Goal: Information Seeking & Learning: Learn about a topic

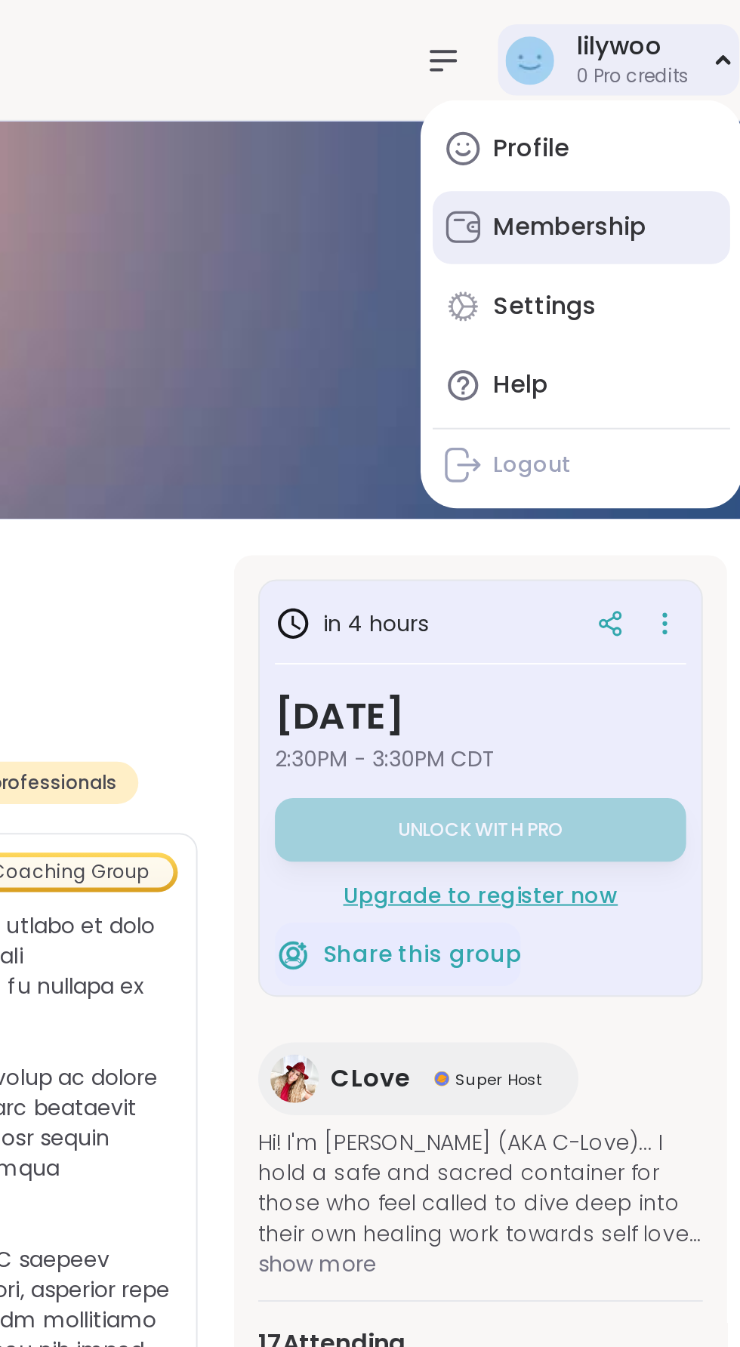
click at [673, 116] on div "Membership" at bounding box center [637, 113] width 76 height 17
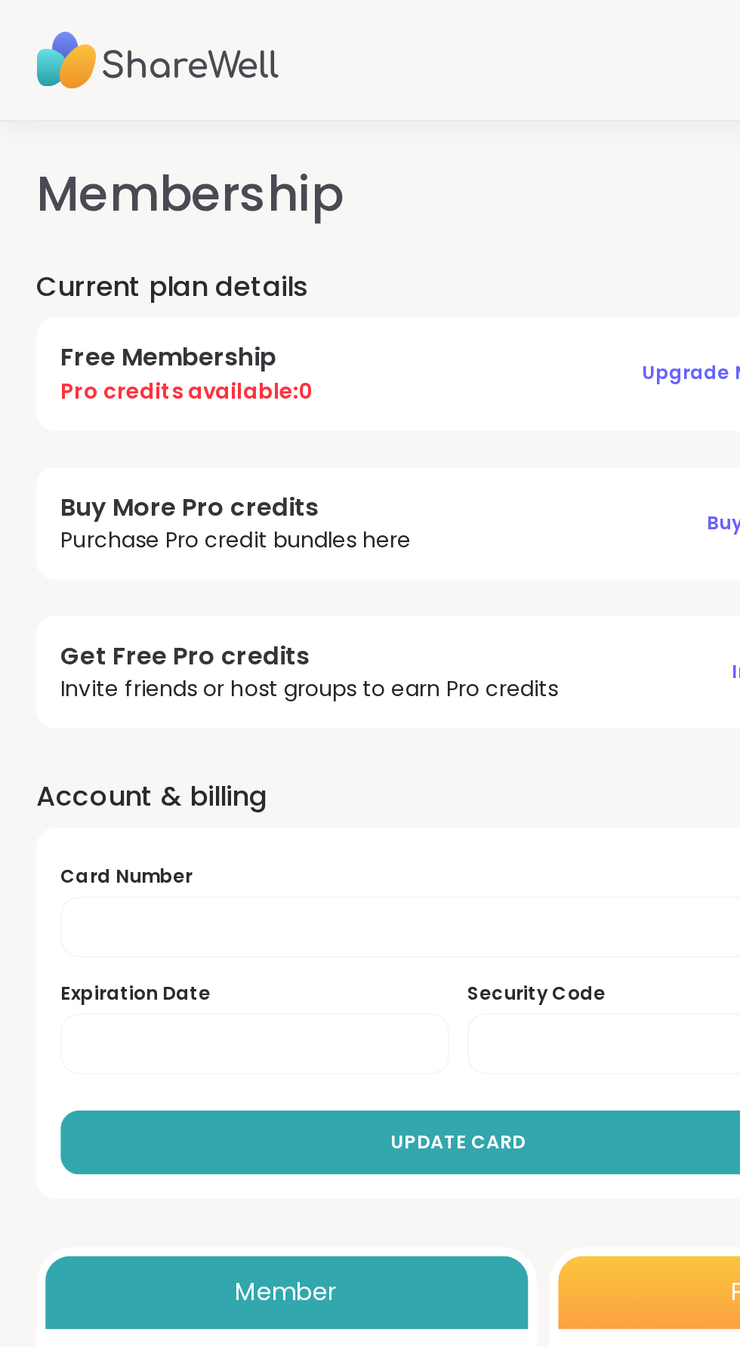
click at [66, 39] on img at bounding box center [78, 30] width 121 height 53
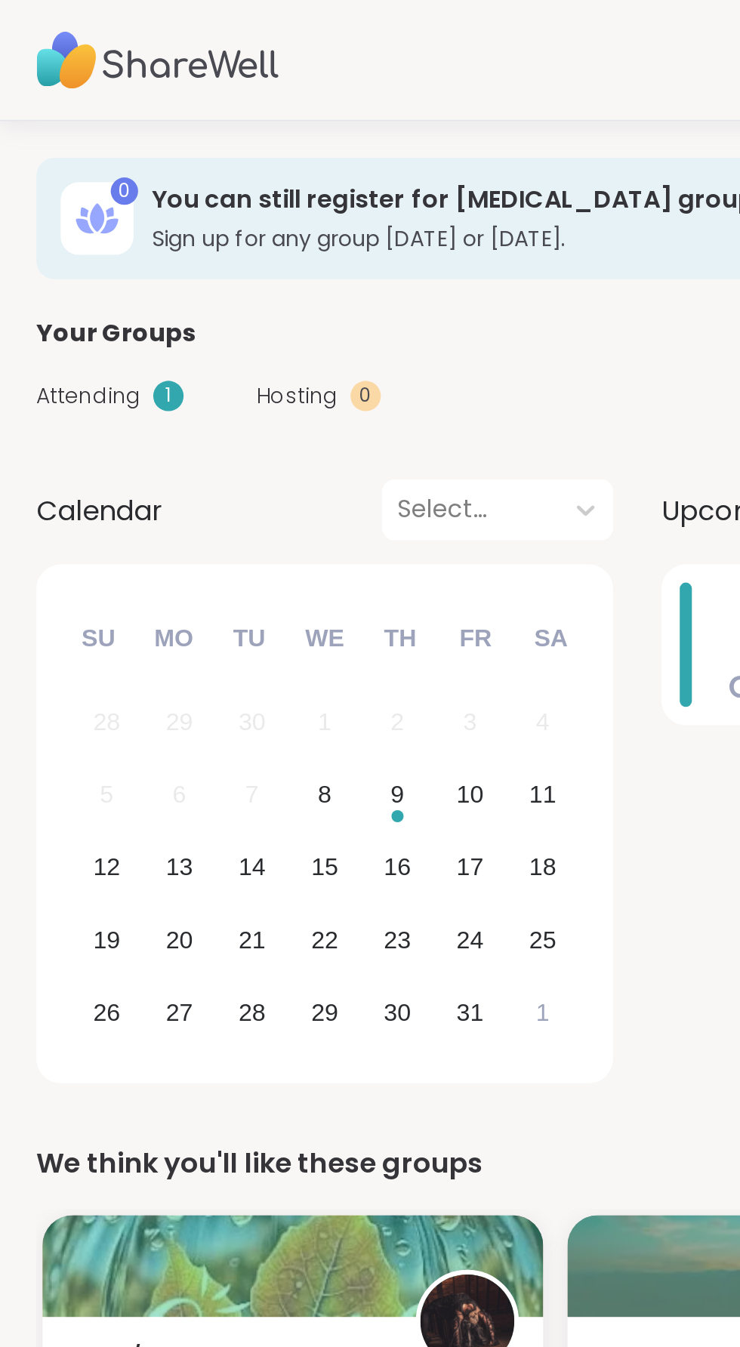
click at [44, 31] on img at bounding box center [78, 30] width 121 height 53
click at [127, 22] on img at bounding box center [78, 30] width 121 height 53
click at [122, 44] on img at bounding box center [78, 30] width 121 height 53
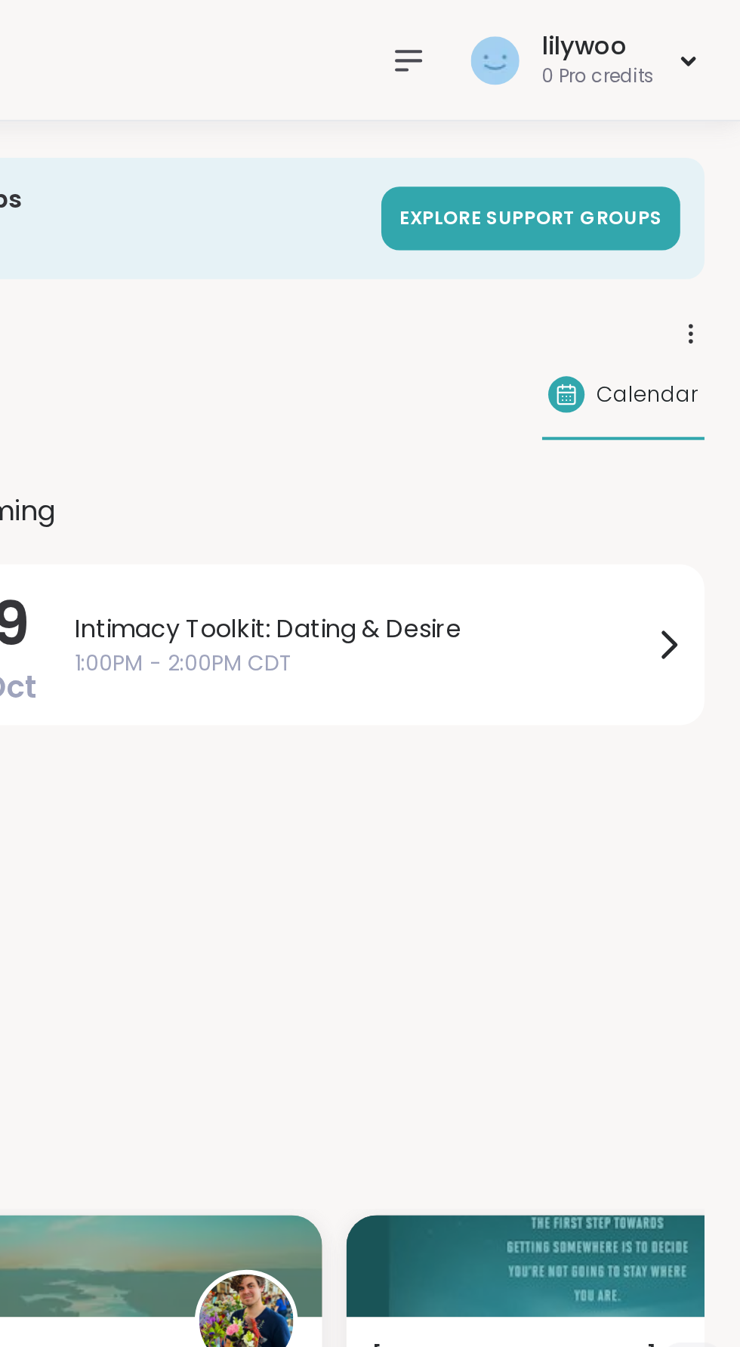
click at [578, 24] on icon at bounding box center [574, 30] width 18 height 18
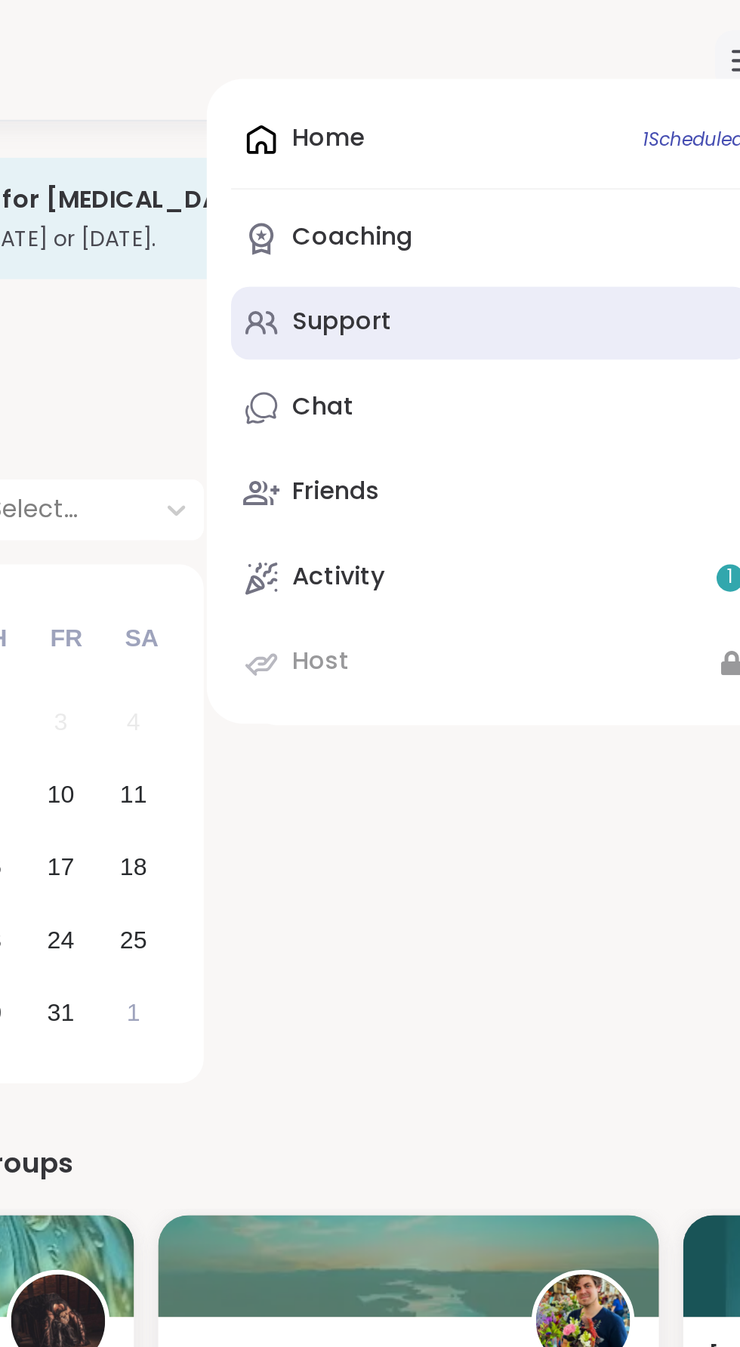
click at [402, 165] on link "Support" at bounding box center [448, 161] width 259 height 36
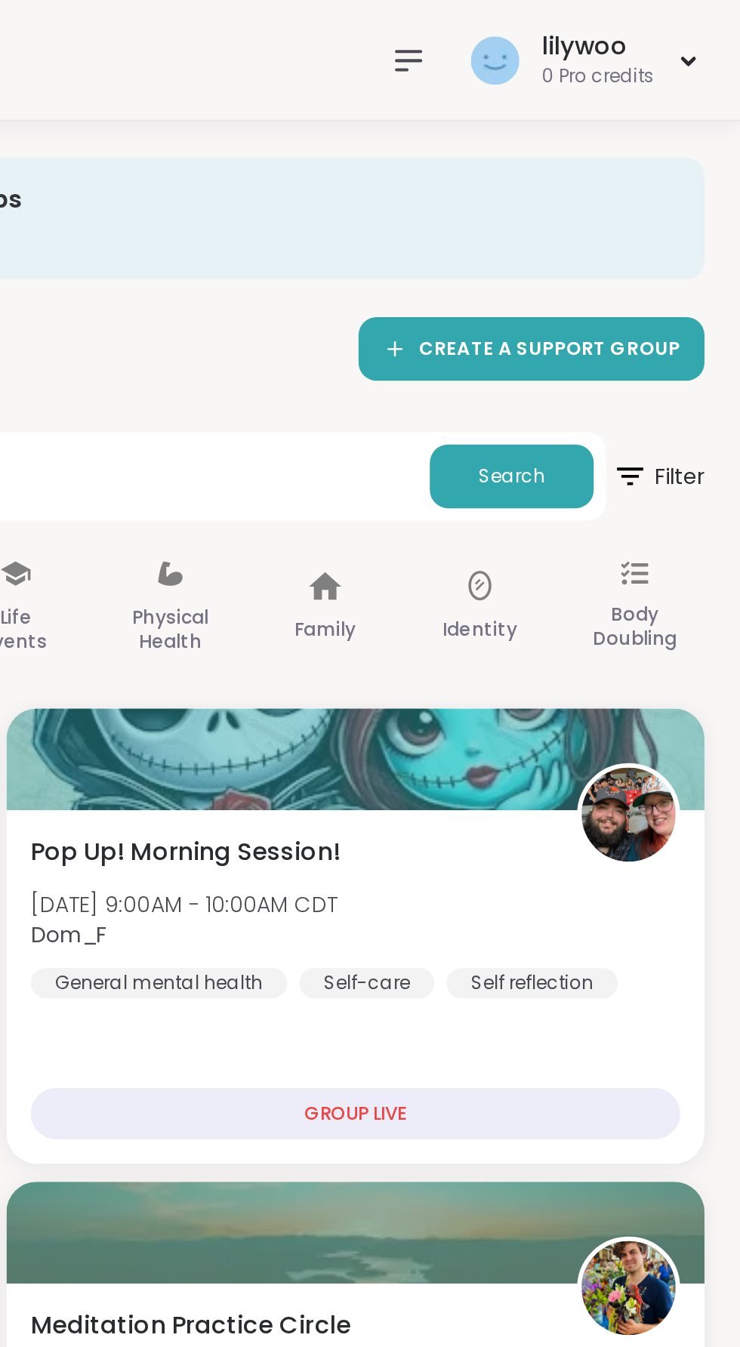
click at [573, 38] on icon at bounding box center [574, 30] width 18 height 18
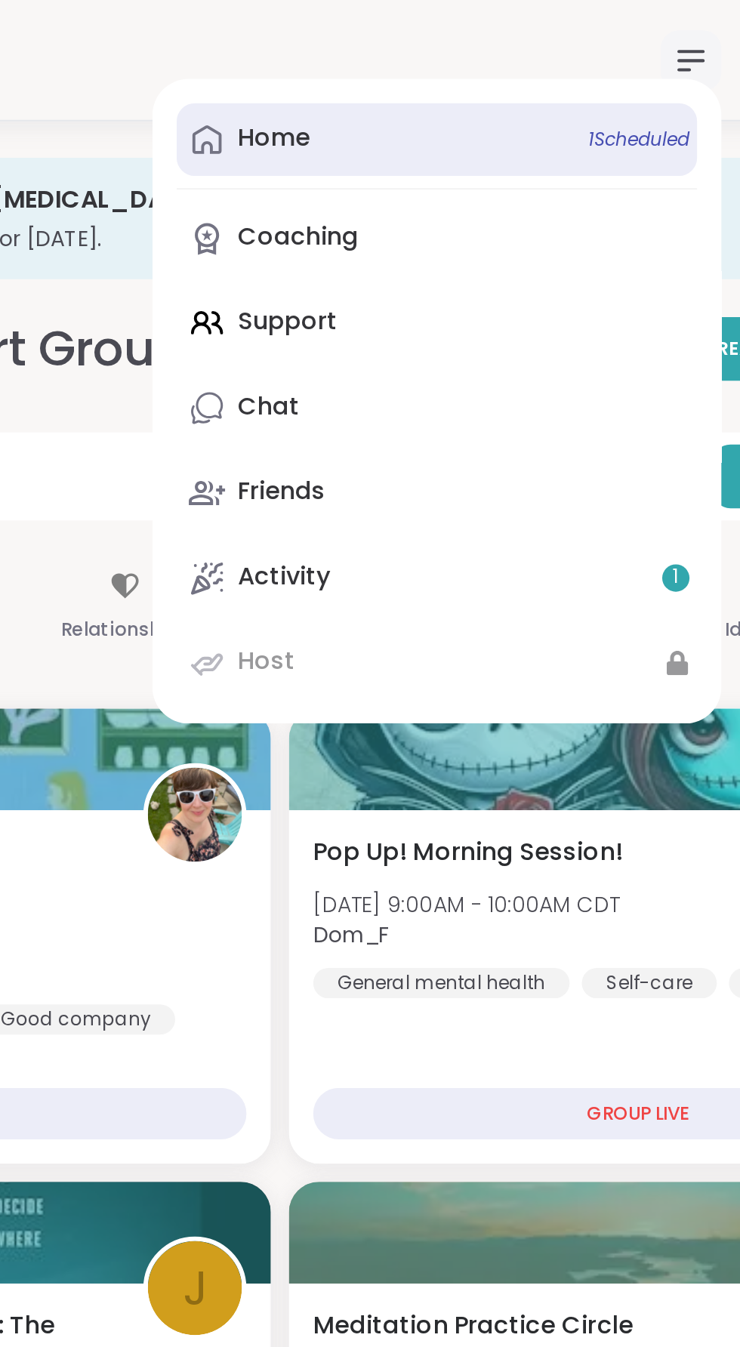
click at [445, 72] on link "Home 1 Scheduled" at bounding box center [448, 69] width 259 height 36
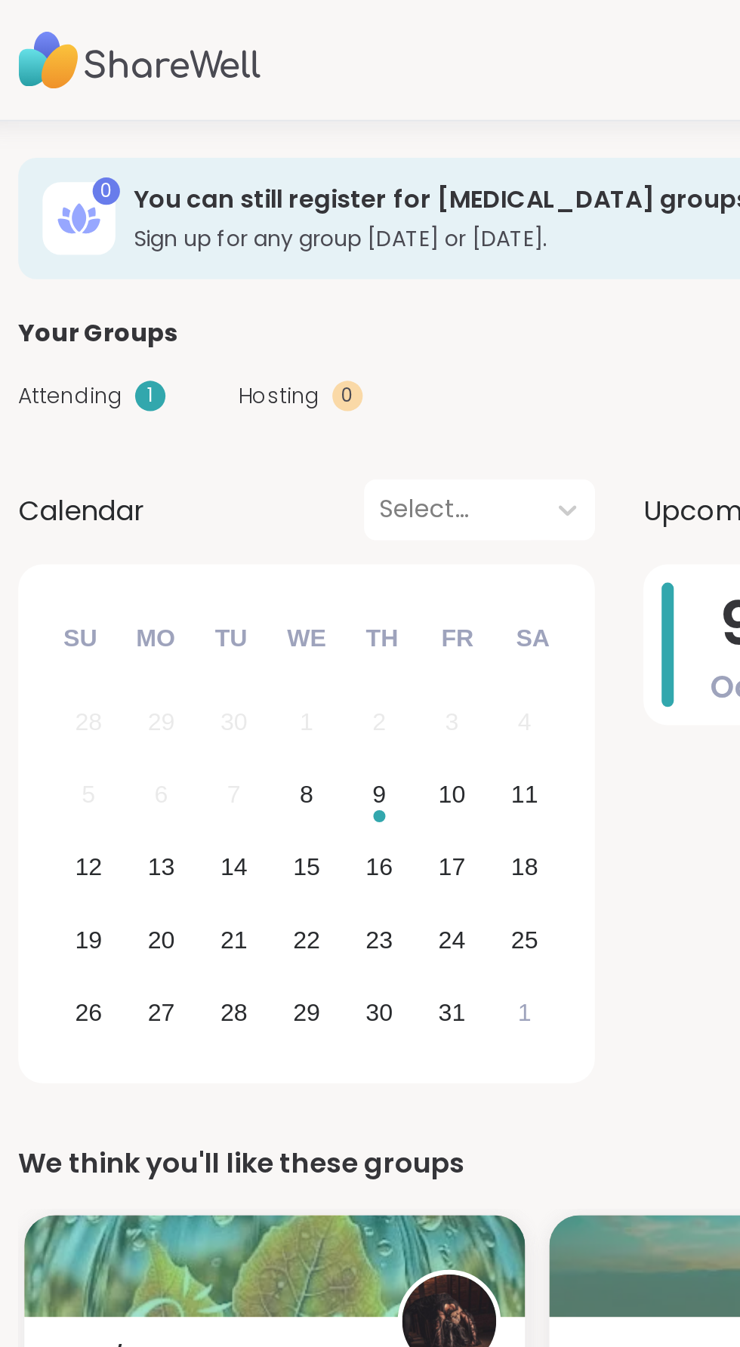
click at [79, 200] on div "1" at bounding box center [83, 196] width 15 height 15
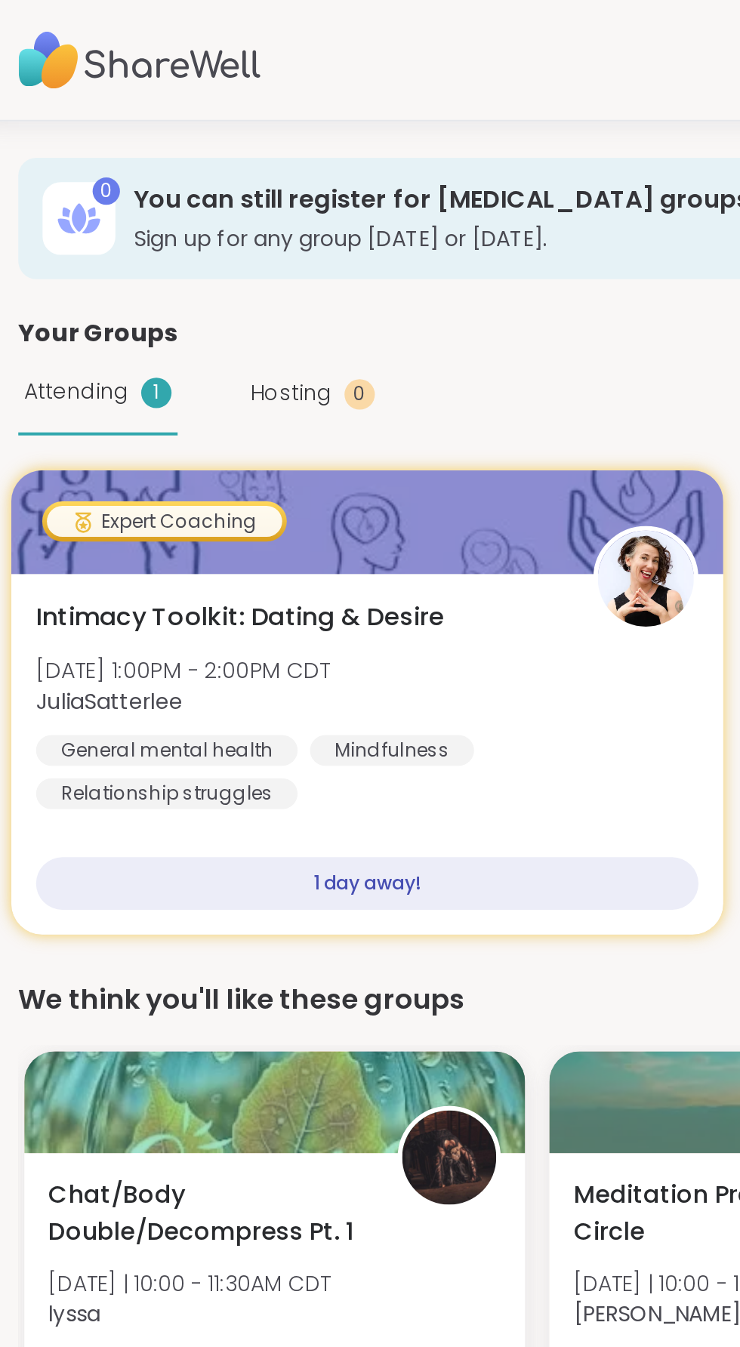
click at [240, 427] on div "1 day away!" at bounding box center [192, 440] width 330 height 26
click at [229, 439] on div "1 day away!" at bounding box center [192, 440] width 330 height 26
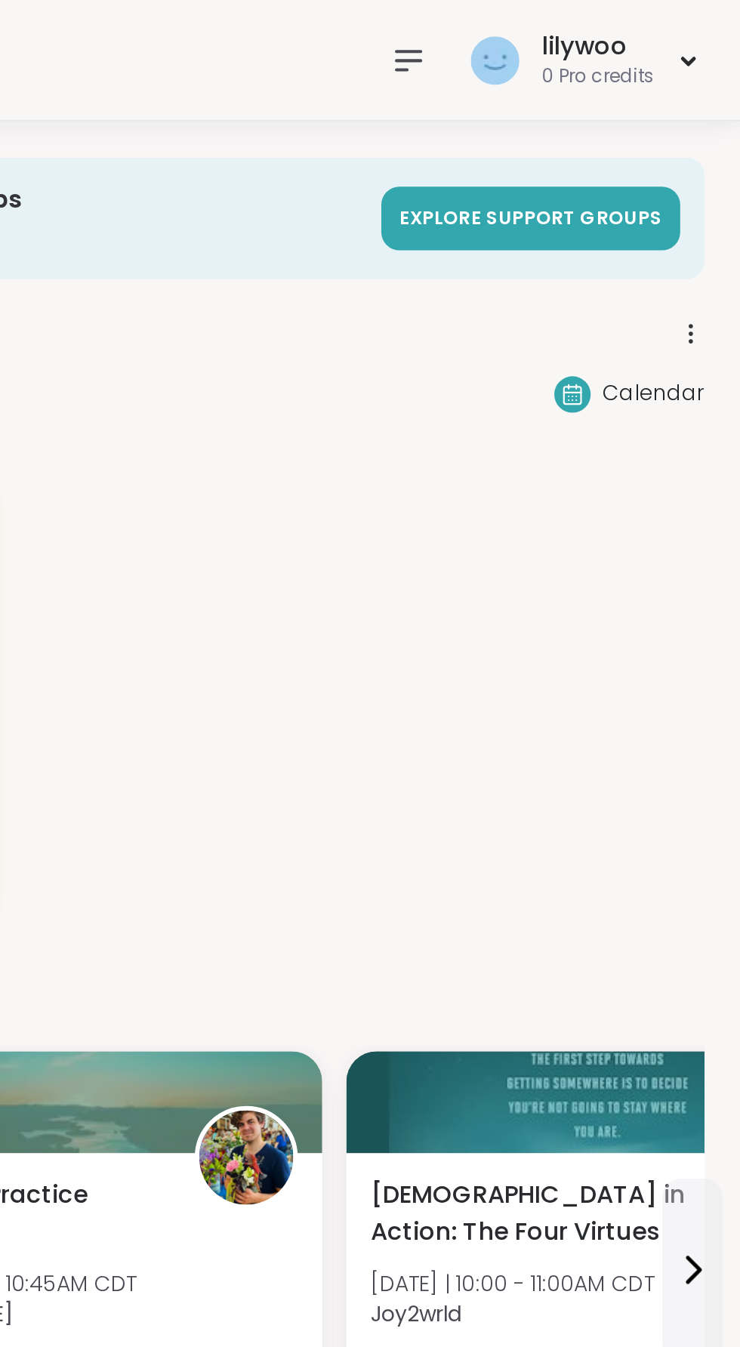
click at [581, 29] on icon at bounding box center [574, 30] width 18 height 18
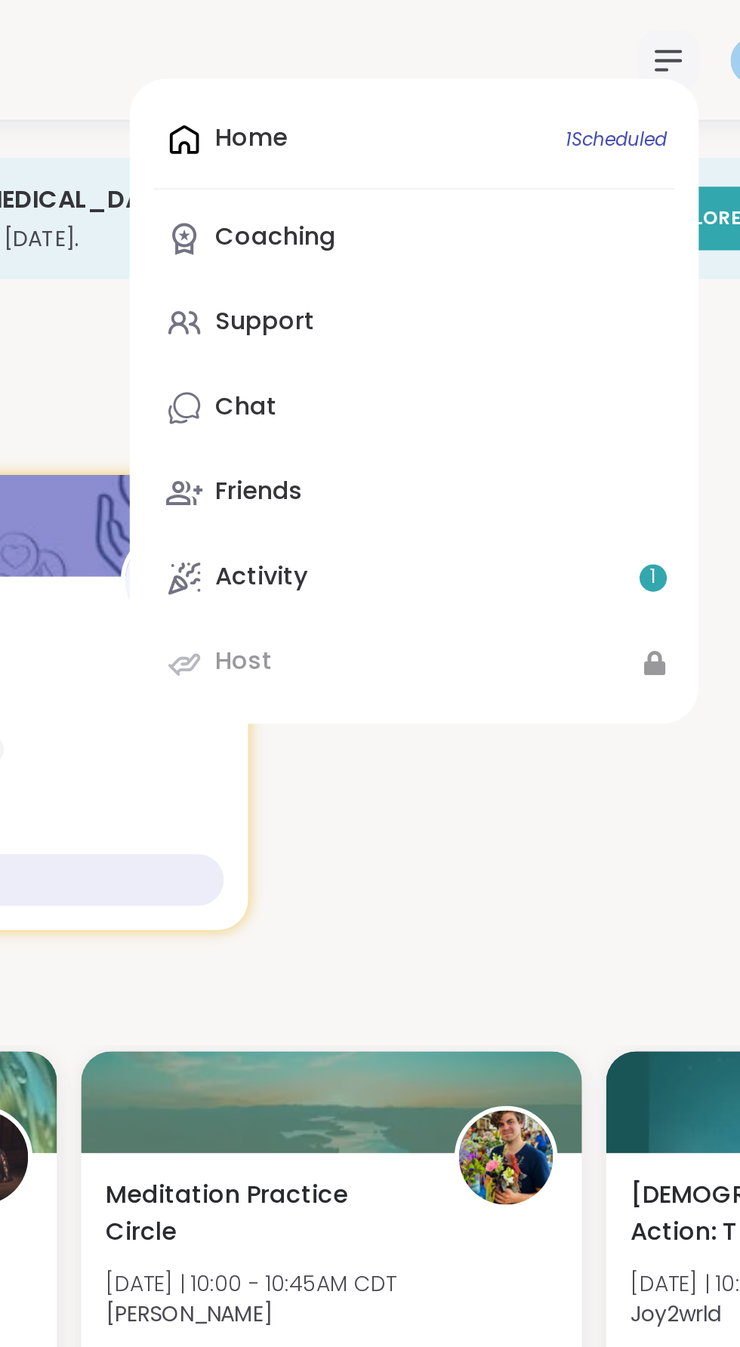
click at [378, 67] on div "Home 1 Scheduled Coaching Support Chat Friends Activity 1 Host" at bounding box center [448, 199] width 283 height 321
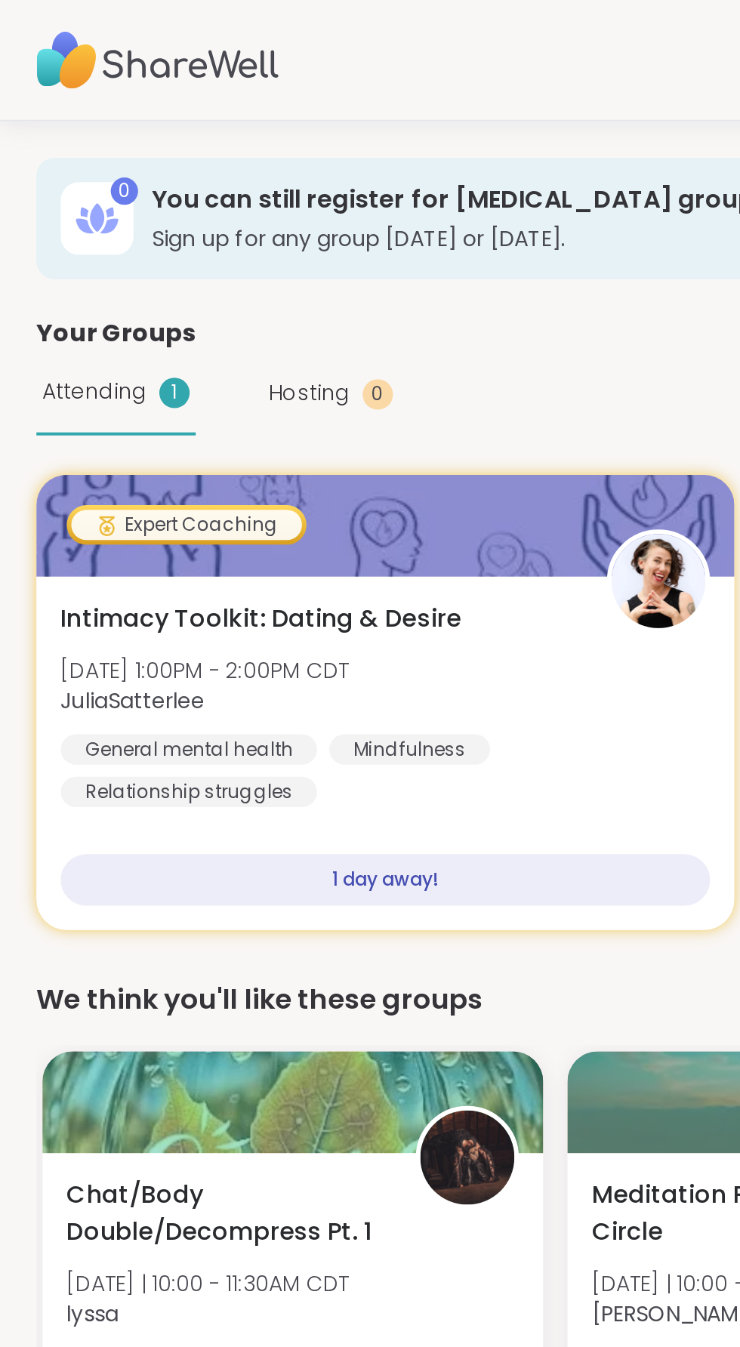
click at [86, 23] on img at bounding box center [78, 30] width 121 height 53
click at [38, 39] on img at bounding box center [78, 30] width 121 height 53
click at [291, 119] on h3 "Sign up for any group today or tomorrow." at bounding box center [313, 118] width 476 height 15
click at [315, 100] on h3 "You can still register for peer support groups" at bounding box center [313, 99] width 476 height 17
click at [301, 143] on div "0 You can still register for peer support groups Sign up for any group today or…" at bounding box center [370, 1008] width 704 height 1859
